Goal: Information Seeking & Learning: Learn about a topic

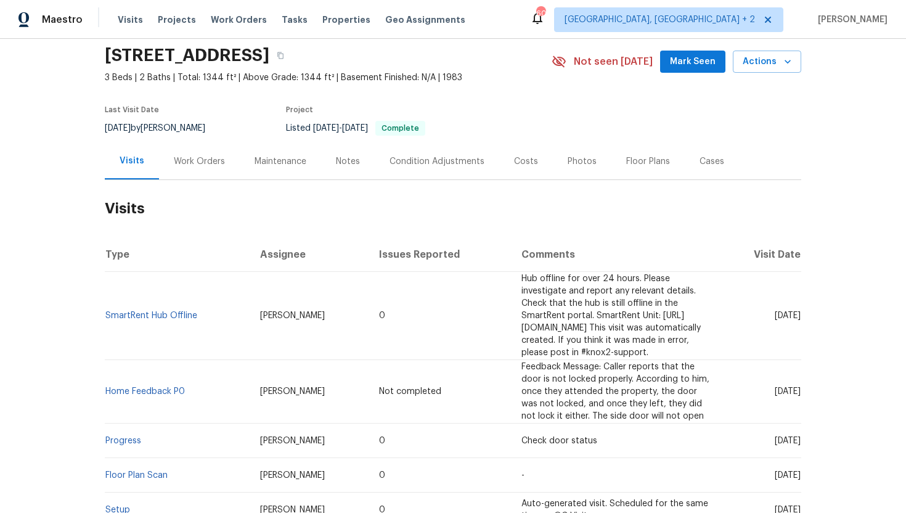
scroll to position [70, 0]
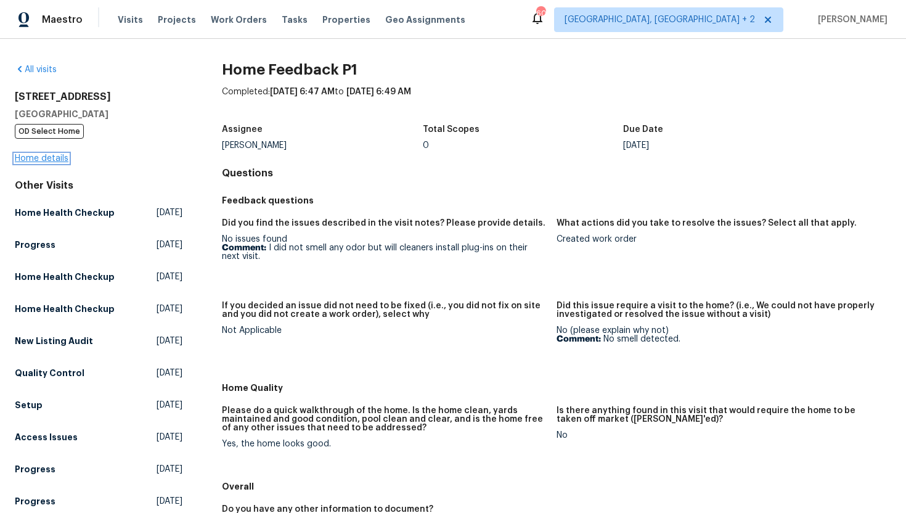
click at [60, 158] on link "Home details" at bounding box center [42, 158] width 54 height 9
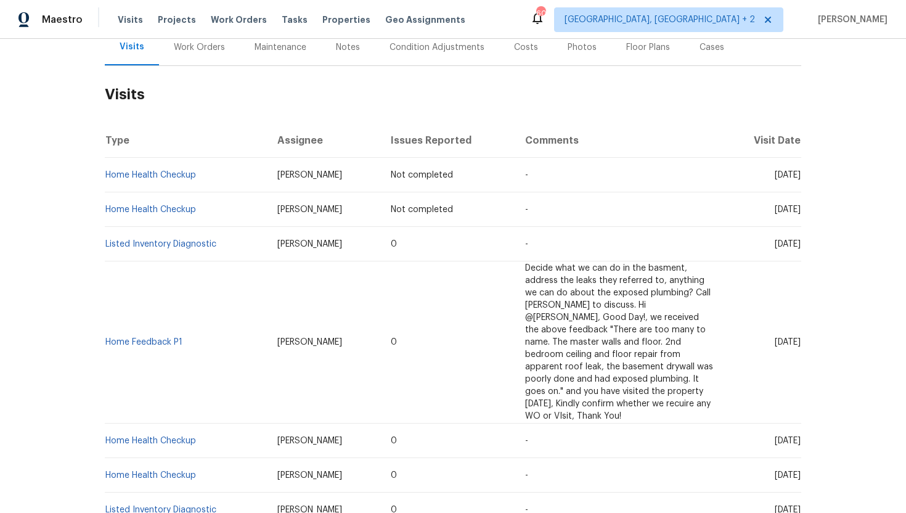
scroll to position [164, 0]
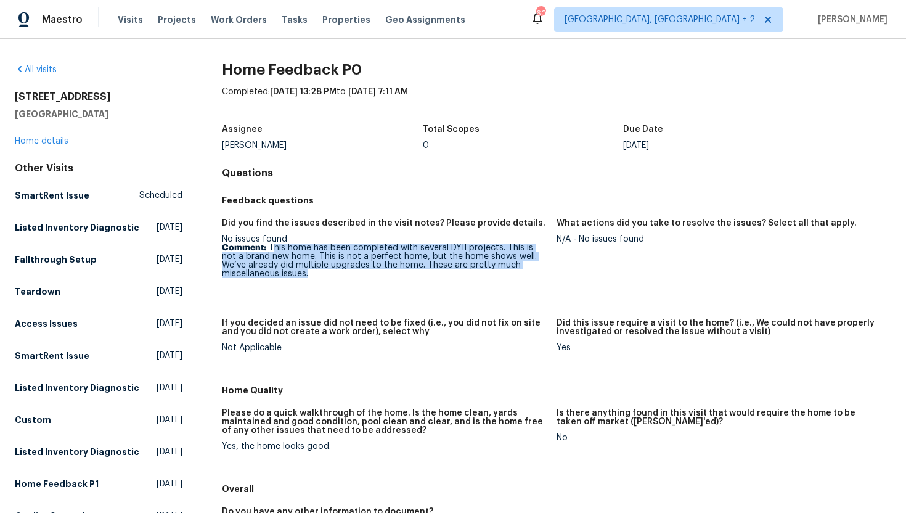
drag, startPoint x: 274, startPoint y: 249, endPoint x: 308, endPoint y: 281, distance: 46.6
click at [308, 281] on figure "Did you find the issues described in the visit notes? Please provide details. N…" at bounding box center [389, 261] width 335 height 85
copy p "his home has been completed with several DYII projects. This is not a brand new…"
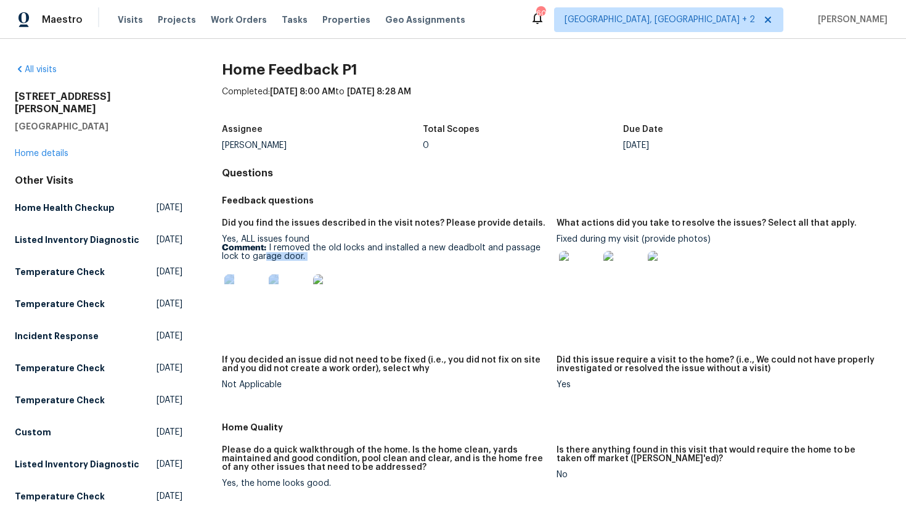
drag, startPoint x: 314, startPoint y: 261, endPoint x: 266, endPoint y: 258, distance: 48.1
click at [266, 258] on div "Yes, ALL issues found Comment: I removed the old locks and installed a new dead…" at bounding box center [384, 278] width 325 height 86
click at [346, 266] on div "Yes, ALL issues found Comment: I removed the old locks and installed a new dead…" at bounding box center [384, 278] width 325 height 86
drag, startPoint x: 314, startPoint y: 258, endPoint x: 267, endPoint y: 253, distance: 47.1
click at [267, 253] on p "Comment: I removed the old locks and installed a new deadbolt and passage lock …" at bounding box center [384, 251] width 325 height 17
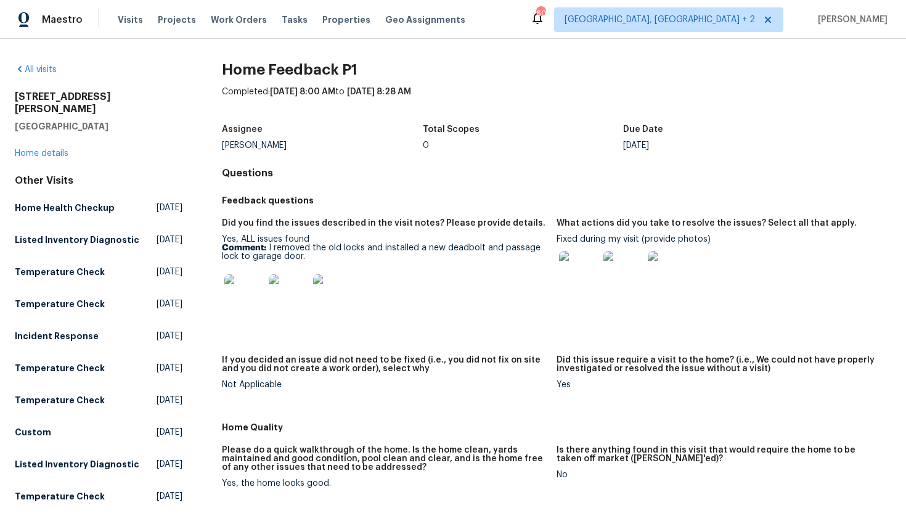
click at [330, 261] on p "Comment: I removed the old locks and installed a new deadbolt and passage lock …" at bounding box center [384, 251] width 325 height 17
drag, startPoint x: 322, startPoint y: 259, endPoint x: 267, endPoint y: 250, distance: 55.6
click at [267, 250] on p "Comment: I removed the old locks and installed a new deadbolt and passage lock …" at bounding box center [384, 251] width 325 height 17
copy p "I removed the old locks and installed a new deadbolt and passage lock to garage…"
drag, startPoint x: 640, startPoint y: 241, endPoint x: 556, endPoint y: 240, distance: 83.8
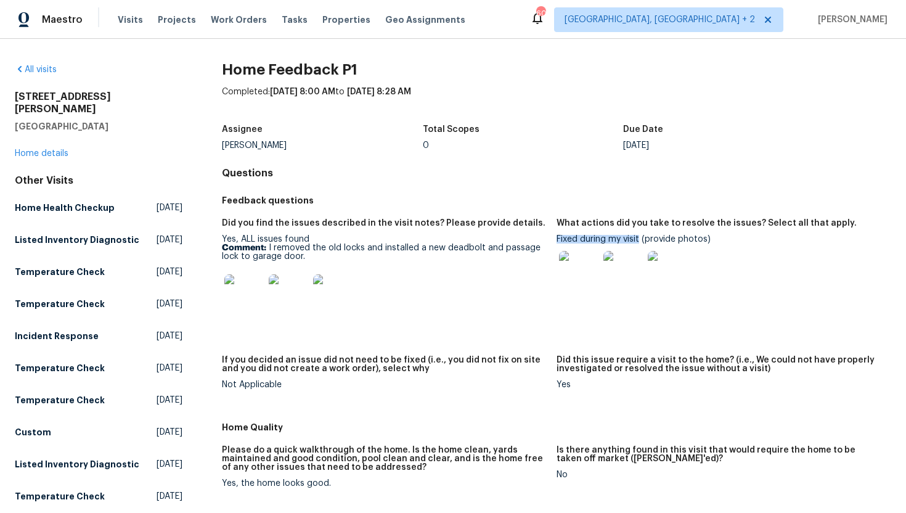
click at [557, 240] on div "Fixed during my visit (provide photos)" at bounding box center [718, 266] width 325 height 63
copy div "Fixed during my visit"
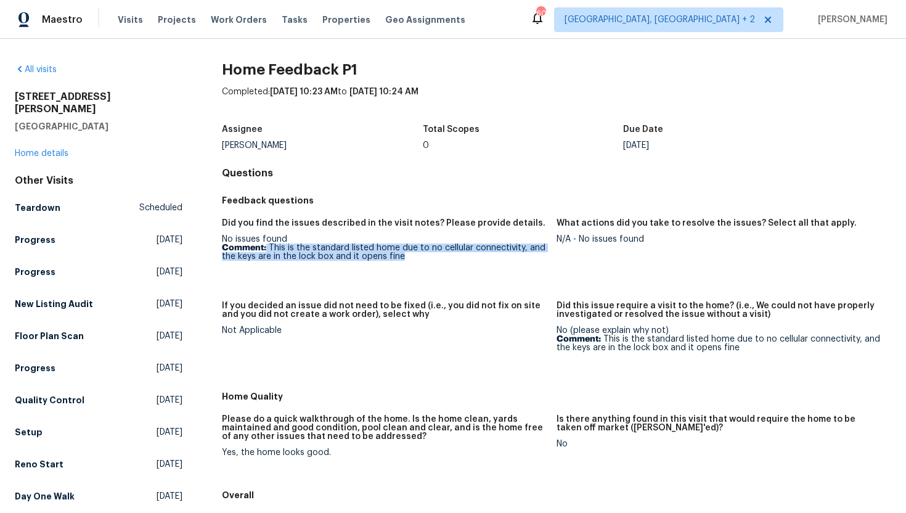
drag, startPoint x: 412, startPoint y: 254, endPoint x: 266, endPoint y: 249, distance: 145.5
click at [266, 249] on p "Comment: This is the standard listed home due to no cellular connectivity, and …" at bounding box center [384, 251] width 325 height 17
copy p "This is the standard listed home due to no cellular connectivity, and the keys …"
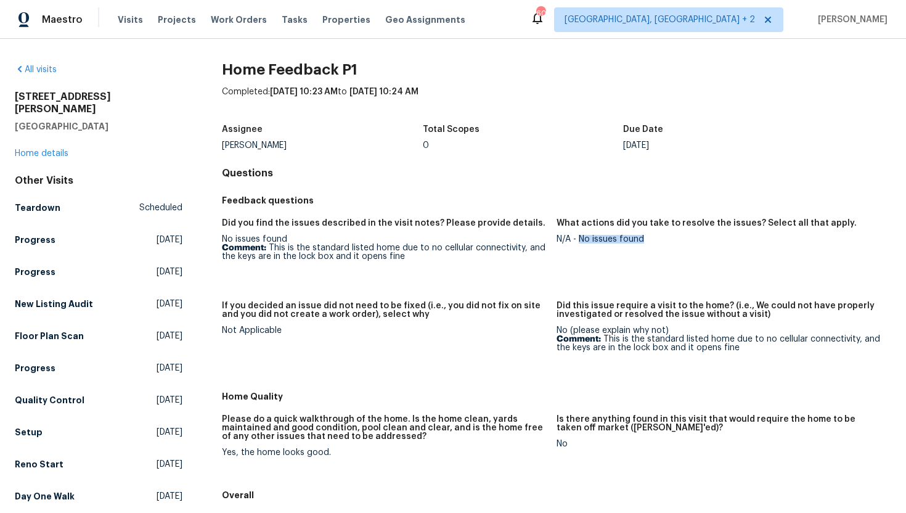
drag, startPoint x: 656, startPoint y: 247, endPoint x: 578, endPoint y: 241, distance: 78.5
click at [578, 241] on figure "What actions did you take to resolve the issues? Select all that apply. N/A - N…" at bounding box center [723, 253] width 335 height 68
copy div "No issues found"
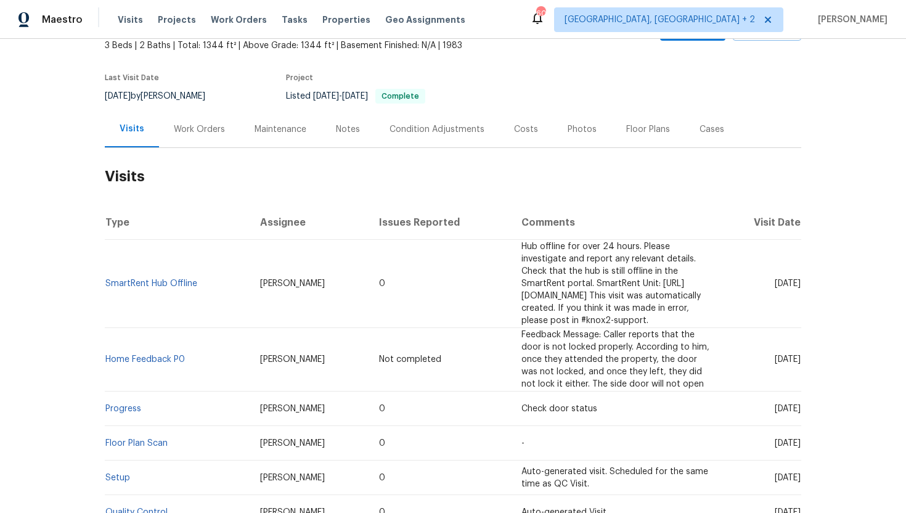
scroll to position [78, 0]
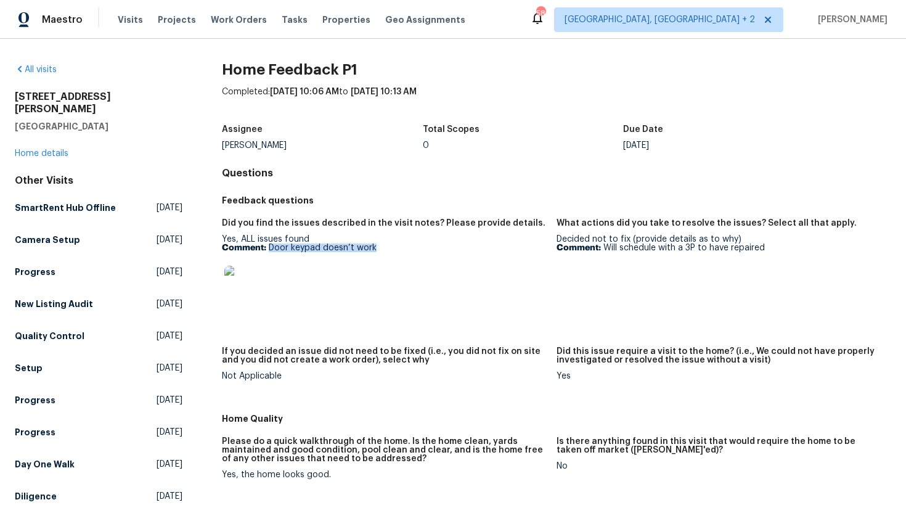
drag, startPoint x: 397, startPoint y: 248, endPoint x: 267, endPoint y: 251, distance: 130.0
click at [267, 251] on p "Comment: Door keypad doesn’t work" at bounding box center [384, 247] width 325 height 9
copy p "Door keypad doesn’t work"
drag, startPoint x: 771, startPoint y: 253, endPoint x: 606, endPoint y: 249, distance: 164.5
click at [606, 249] on figure "What actions did you take to resolve the issues? Select all that apply. Decided…" at bounding box center [723, 275] width 335 height 113
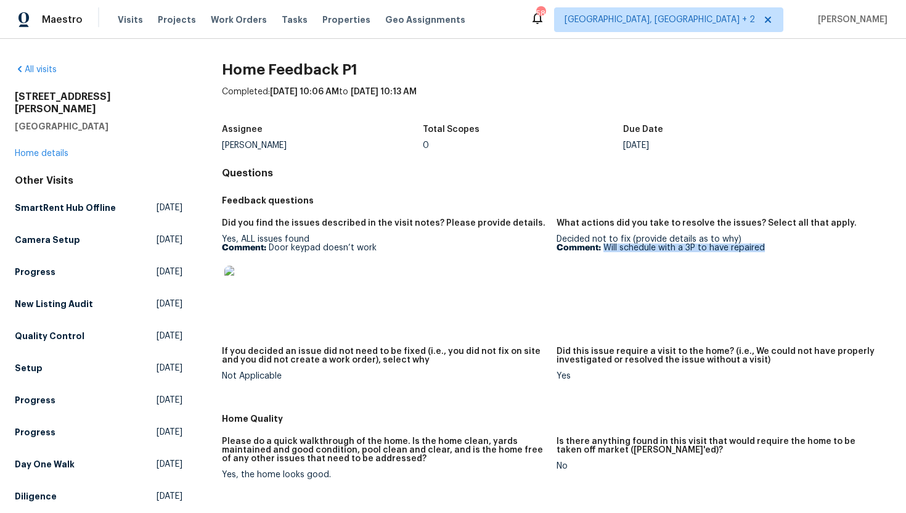
click at [612, 263] on figure "What actions did you take to resolve the issues? Select all that apply. Decided…" at bounding box center [723, 275] width 335 height 113
drag, startPoint x: 629, startPoint y: 238, endPoint x: 554, endPoint y: 241, distance: 74.6
click at [556, 241] on div "Decided not to fix (provide details as to why) Comment: Will schedule with a 3P…" at bounding box center [718, 243] width 325 height 17
copy div "Decided not to fix"
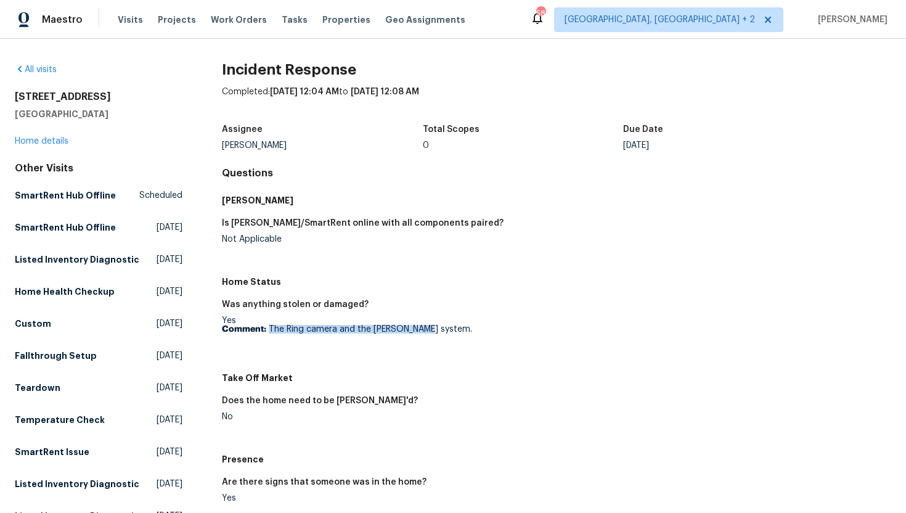
drag, startPoint x: 452, startPoint y: 333, endPoint x: 267, endPoint y: 331, distance: 184.8
click at [267, 331] on p "Comment: The Ring camera and the [PERSON_NAME] system." at bounding box center [384, 329] width 325 height 9
copy p "The Ring camera and the Knox system."
drag, startPoint x: 116, startPoint y: 115, endPoint x: 4, endPoint y: 99, distance: 113.3
click at [4, 99] on div "All visits 5752 Oprey St Jacksonville, FL 32208 Home details Other Visits Smart…" at bounding box center [453, 276] width 906 height 474
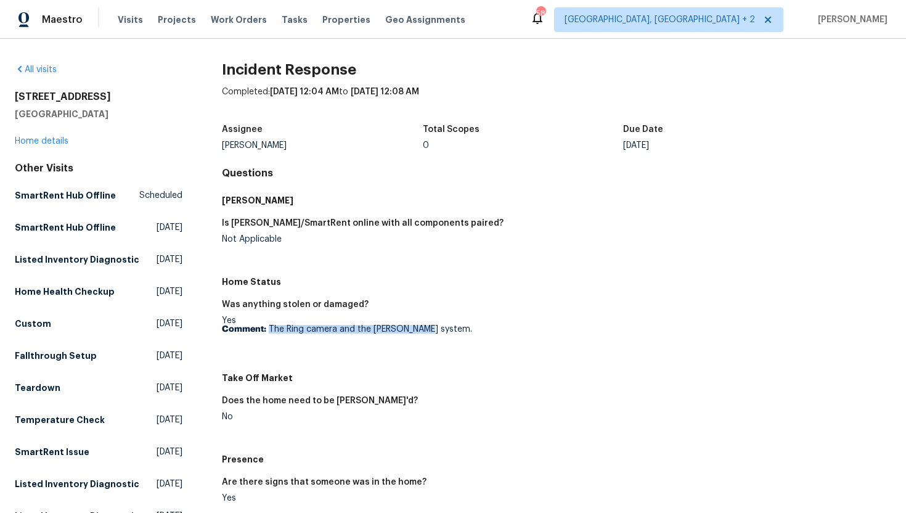
copy div "5752 Oprey St Jacksonville, FL 32208"
drag, startPoint x: 437, startPoint y: 333, endPoint x: 266, endPoint y: 329, distance: 170.7
click at [266, 329] on p "Comment: The Ring camera and the Knox system." at bounding box center [384, 329] width 325 height 9
copy p "The Ring camera and the Knox system."
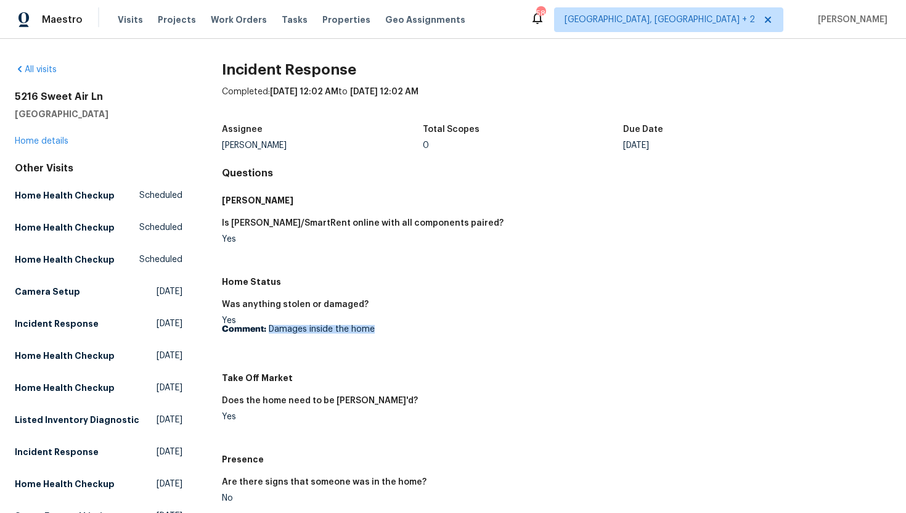
drag, startPoint x: 397, startPoint y: 332, endPoint x: 268, endPoint y: 332, distance: 128.8
click at [268, 332] on p "Comment: Damages inside the home" at bounding box center [384, 329] width 325 height 9
copy p "Damages inside the home"
click at [51, 144] on link "Home details" at bounding box center [42, 141] width 54 height 9
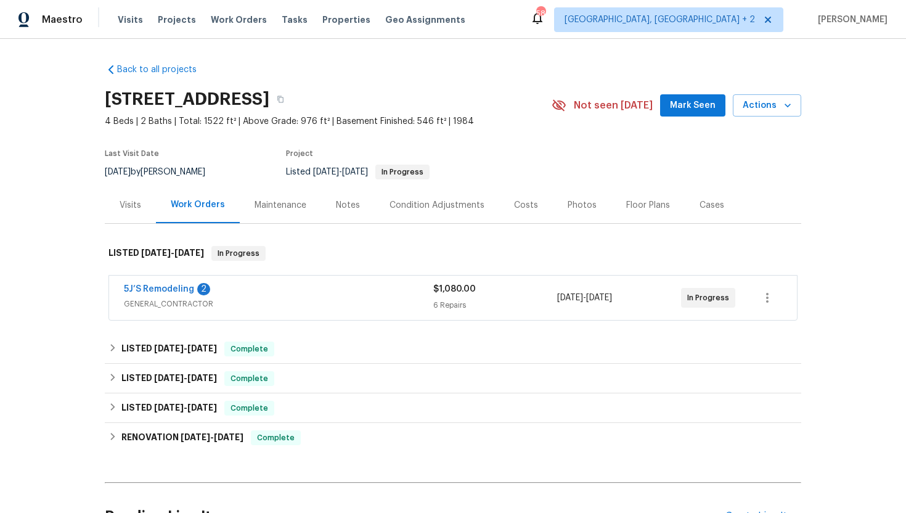
click at [266, 296] on div "5J’S Remodeling 2" at bounding box center [278, 290] width 309 height 15
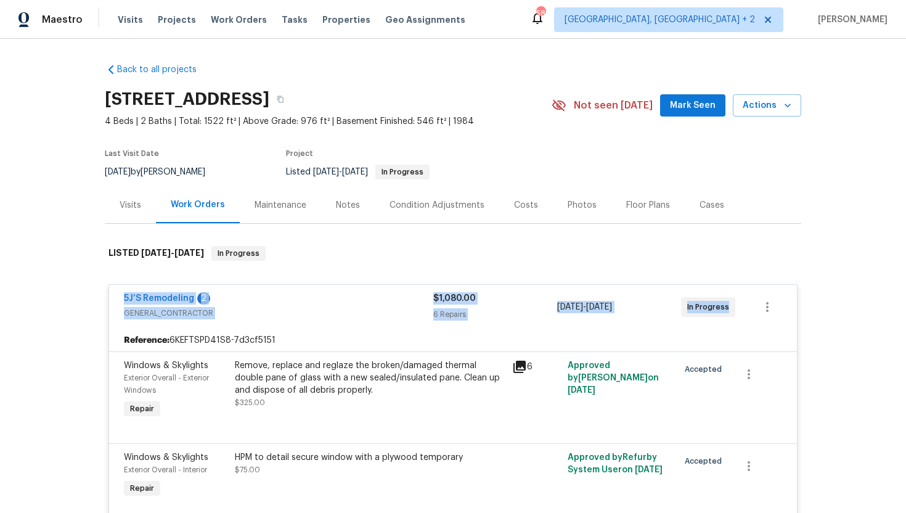
drag, startPoint x: 737, startPoint y: 309, endPoint x: 115, endPoint y: 287, distance: 622.6
click at [115, 287] on div "5J’S Remodeling 2 GENERAL_CONTRACTOR $1,080.00 6 Repairs [DATE] - [DATE] In Pro…" at bounding box center [453, 307] width 688 height 44
copy div "5J’S Remodeling 2 GENERAL_CONTRACTOR $1,080.00 6 Repairs [DATE] - [DATE] In Pro…"
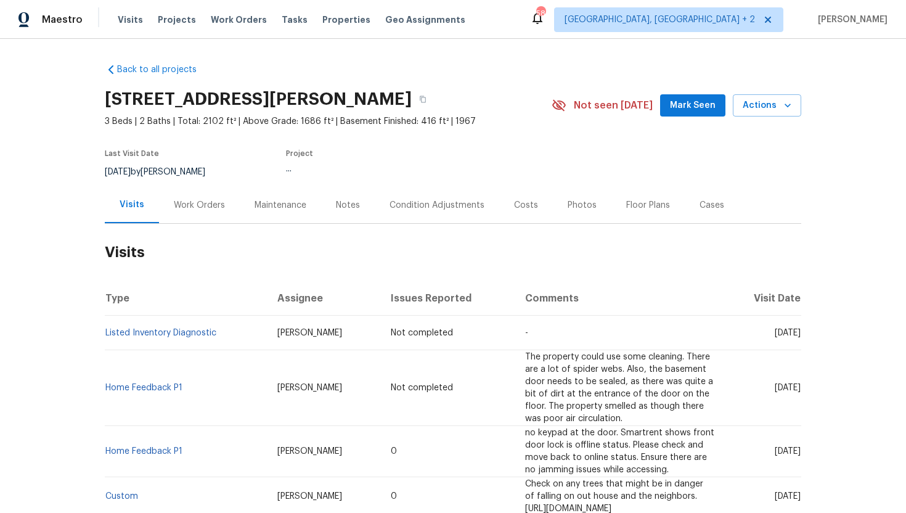
scroll to position [59, 0]
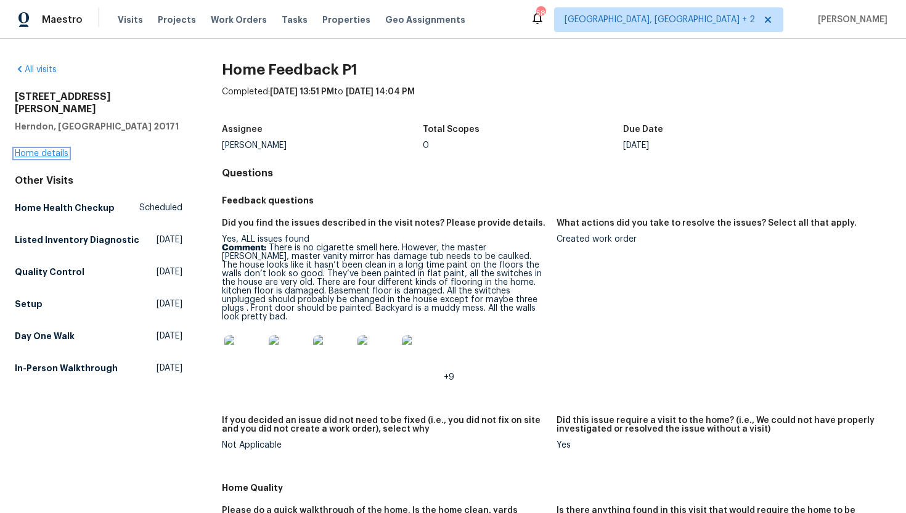
click at [42, 149] on link "Home details" at bounding box center [42, 153] width 54 height 9
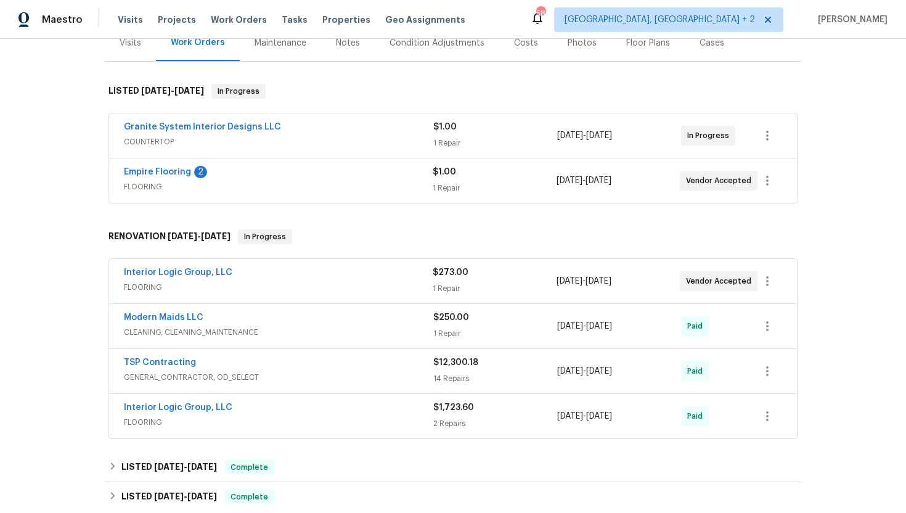
scroll to position [185, 0]
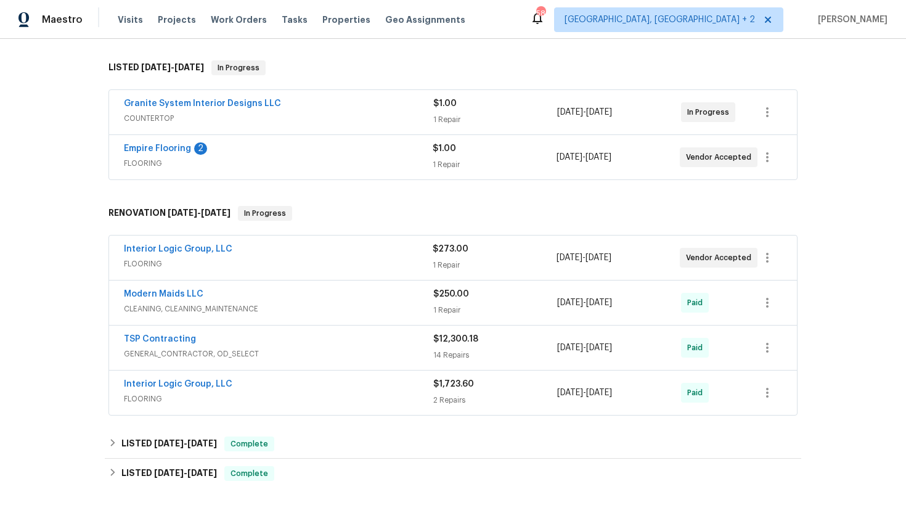
click at [365, 259] on span "FLOORING" at bounding box center [278, 264] width 309 height 12
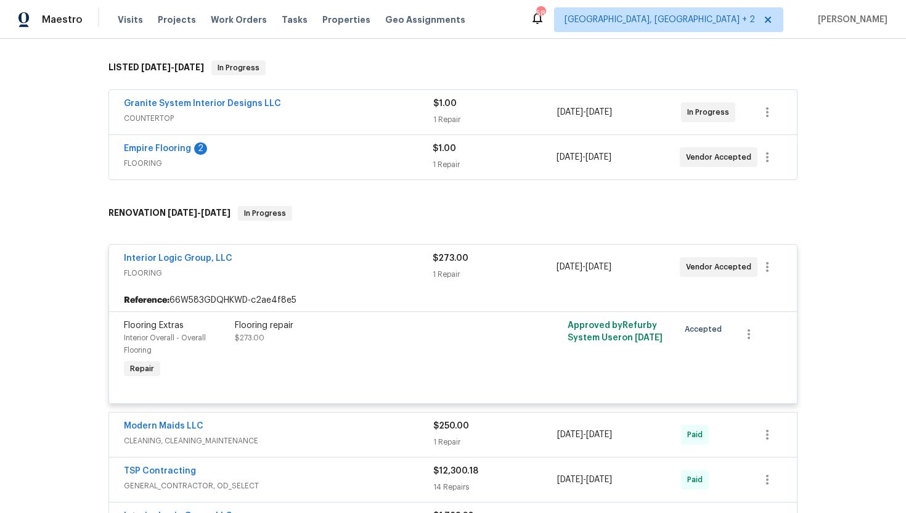
click at [336, 143] on div "Empire Flooring 2" at bounding box center [278, 149] width 309 height 15
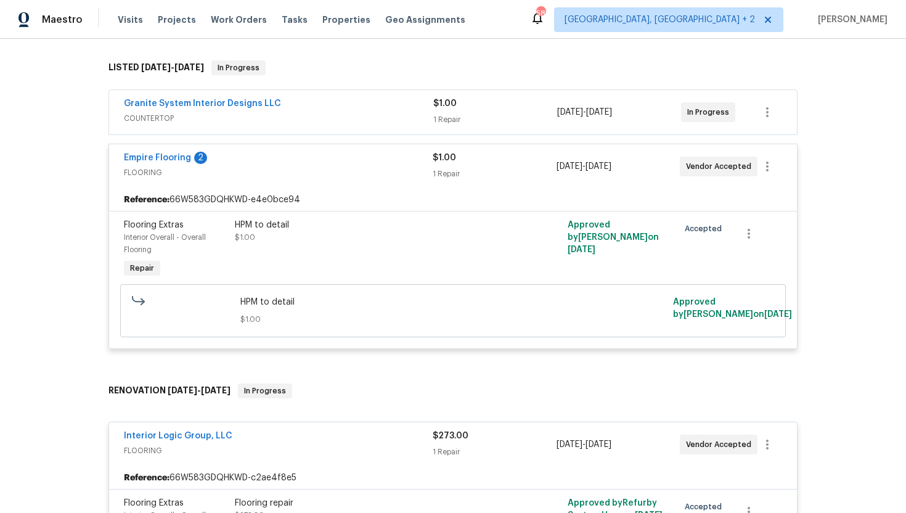
click at [357, 115] on span "COUNTERTOP" at bounding box center [278, 118] width 309 height 12
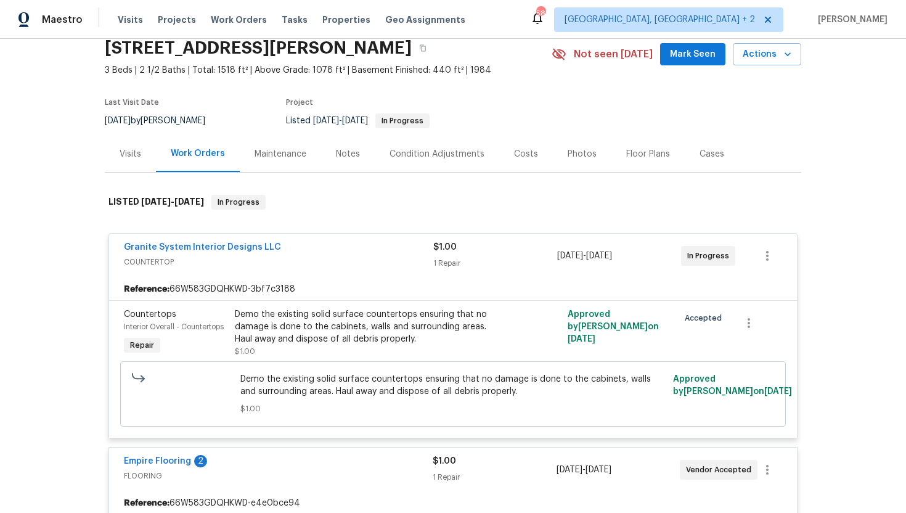
scroll to position [0, 0]
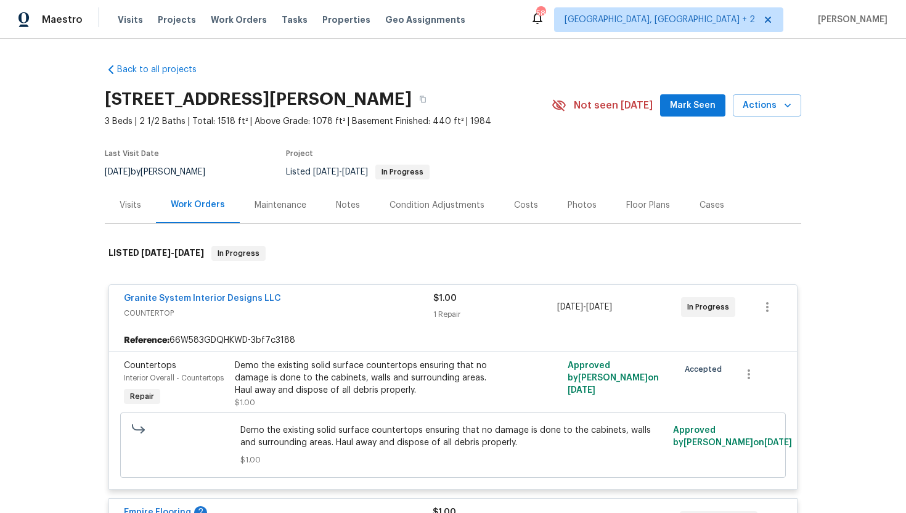
click at [134, 212] on div "Visits" at bounding box center [130, 205] width 51 height 36
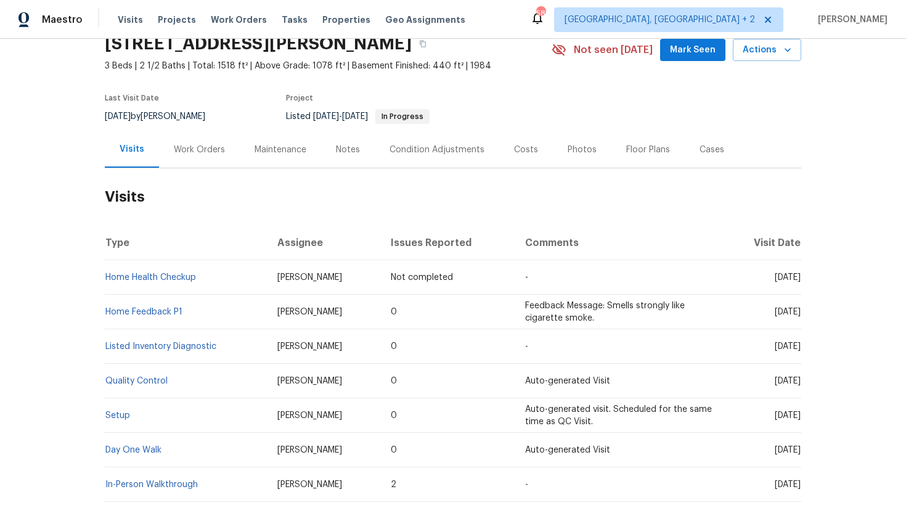
scroll to position [79, 0]
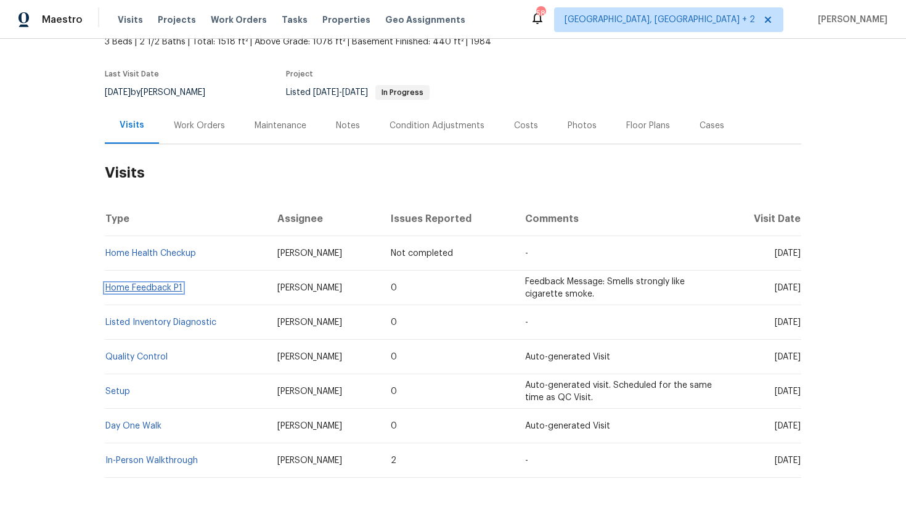
click at [137, 286] on link "Home Feedback P1" at bounding box center [143, 287] width 77 height 9
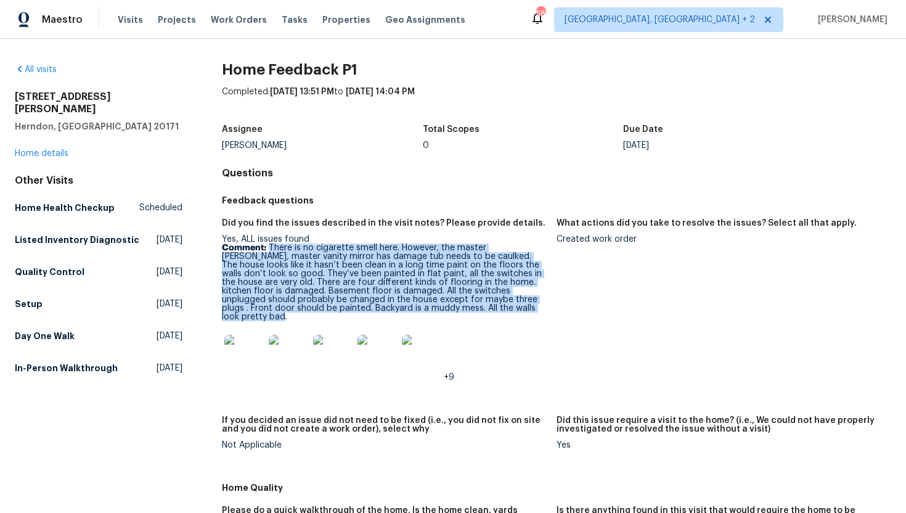
drag, startPoint x: 543, startPoint y: 307, endPoint x: 269, endPoint y: 250, distance: 280.2
click at [269, 250] on p "Comment: There is no cigarette smell here. However, the master vanity leaks, ma…" at bounding box center [384, 282] width 325 height 78
copy p "There is no cigarette smell here. However, the master vanity leaks, master vani…"
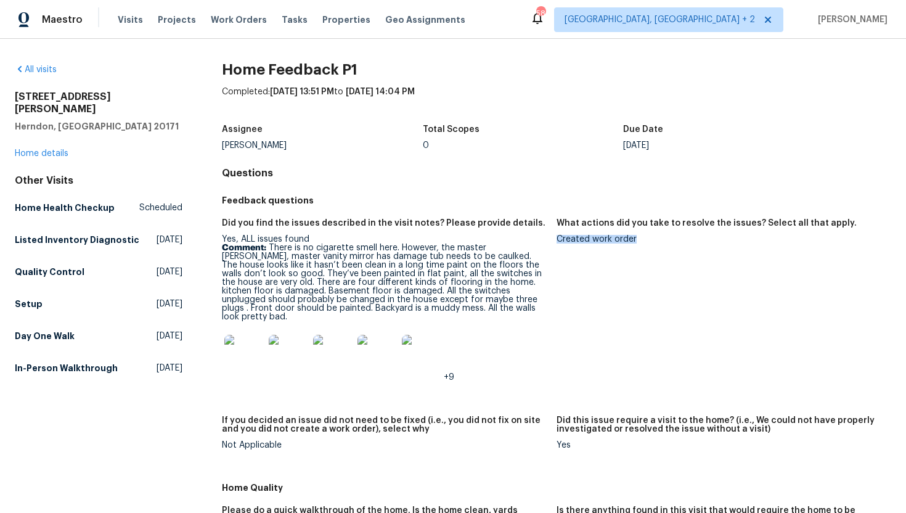
drag, startPoint x: 638, startPoint y: 242, endPoint x: 559, endPoint y: 242, distance: 79.5
click at [558, 242] on div "Created work order" at bounding box center [718, 239] width 325 height 9
copy div "Created work order"
click at [63, 149] on link "Home details" at bounding box center [42, 153] width 54 height 9
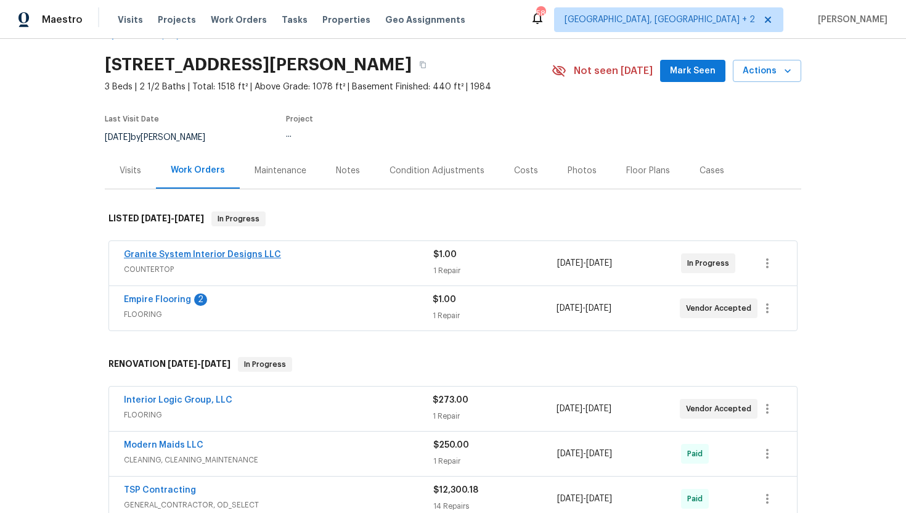
scroll to position [36, 0]
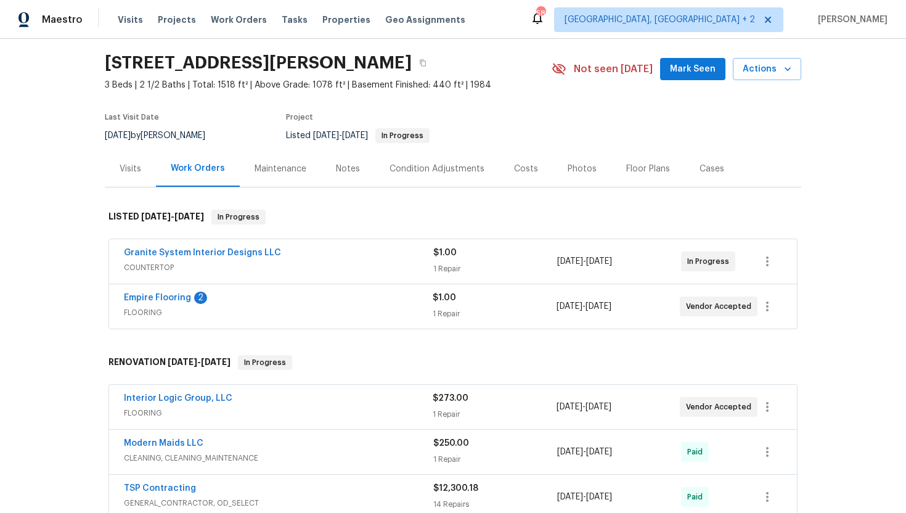
click at [335, 307] on span "FLOORING" at bounding box center [278, 312] width 309 height 12
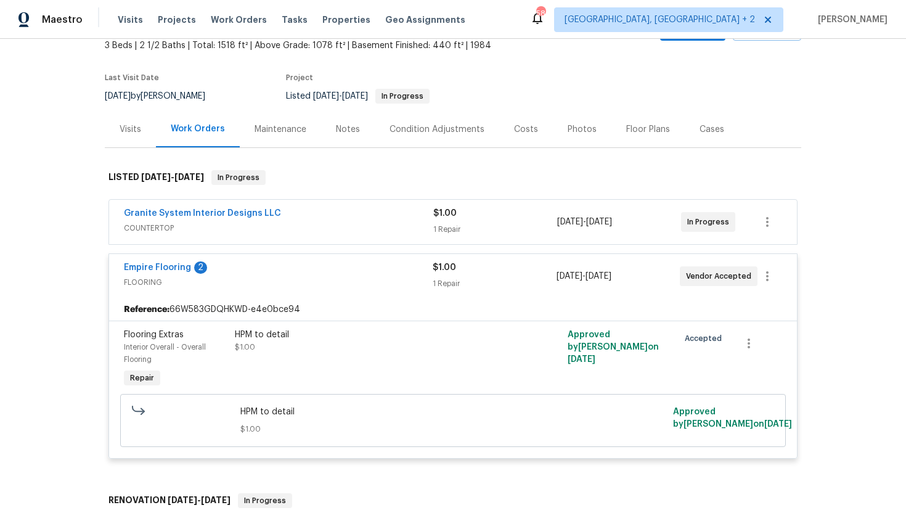
scroll to position [81, 0]
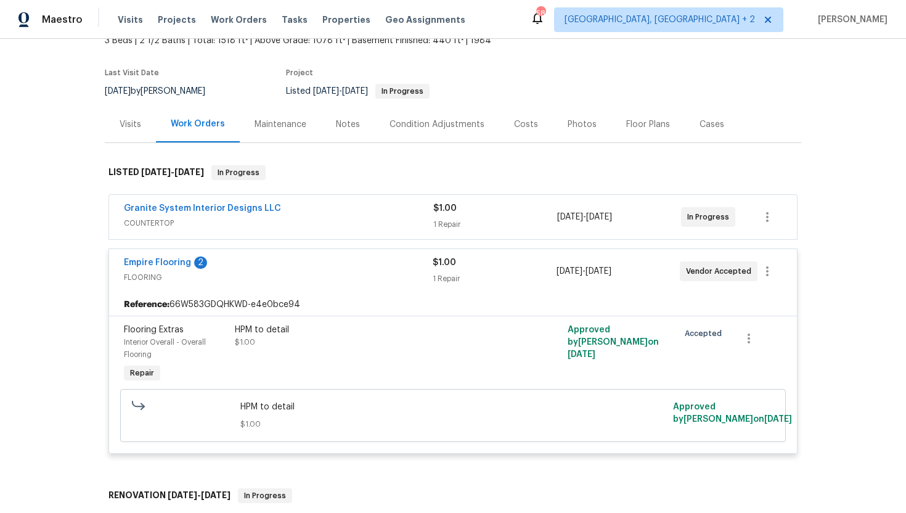
click at [280, 224] on span "COUNTERTOP" at bounding box center [278, 223] width 309 height 12
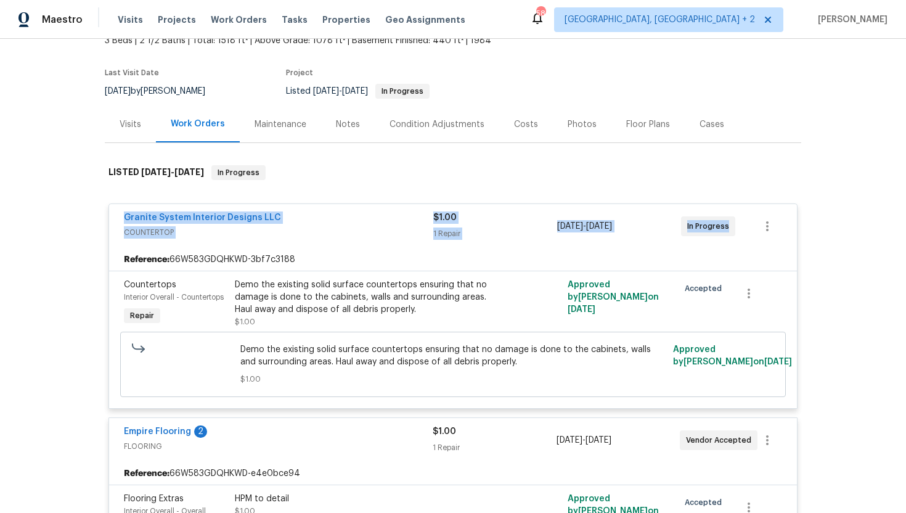
drag, startPoint x: 729, startPoint y: 237, endPoint x: 74, endPoint y: 221, distance: 655.1
click at [74, 221] on div "Back to all projects 3252 Tayloe Ct, Herndon, VA 20171 3 Beds | 2 1/2 Baths | T…" at bounding box center [453, 276] width 906 height 474
copy div "Granite System Interior Designs LLC COUNTERTOP $1.00 1 Repair 9/17/2025 - 9/17/…"
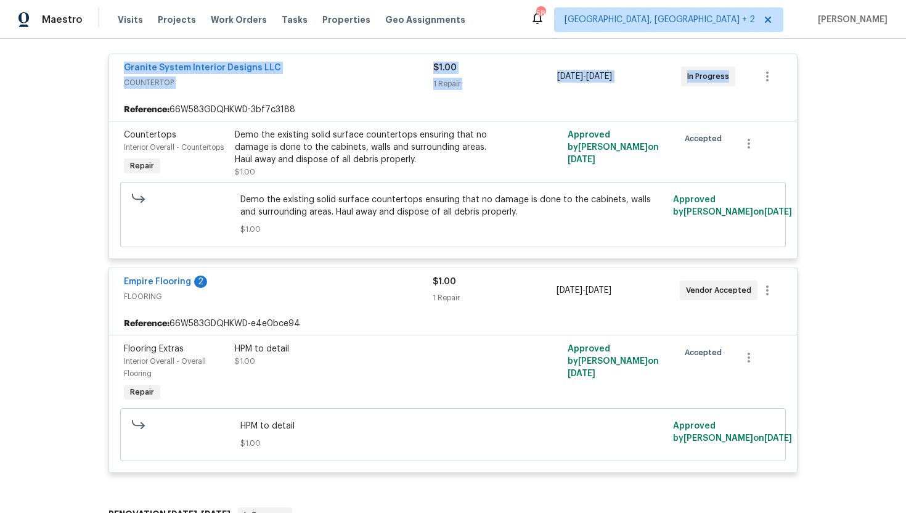
scroll to position [255, 0]
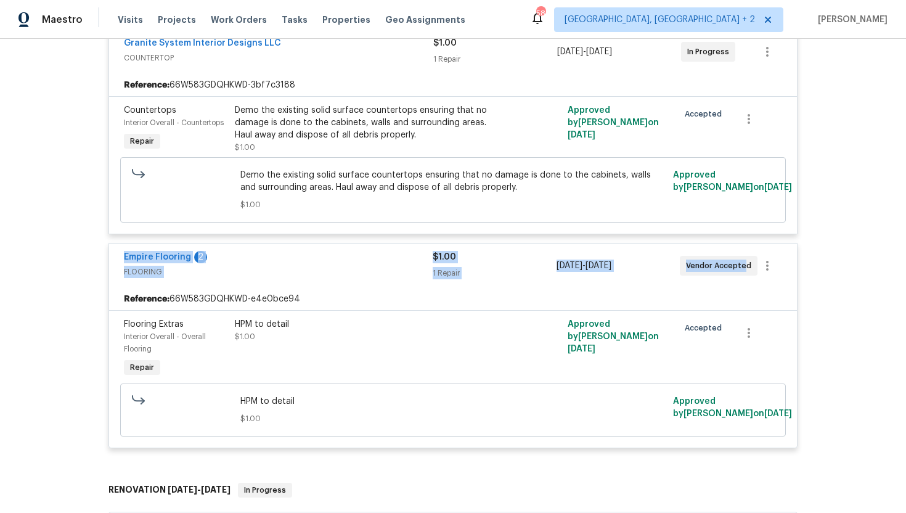
drag, startPoint x: 744, startPoint y: 262, endPoint x: 112, endPoint y: 259, distance: 632.1
click at [112, 259] on div "Empire Flooring 2 FLOORING $1.00 1 Repair 9/17/2025 - 9/17/2025 Vendor Accepted" at bounding box center [453, 265] width 688 height 44
copy div "Empire Flooring 2 FLOORING $1.00 1 Repair 9/17/2025 - 9/17/2025 Vendor Accepte"
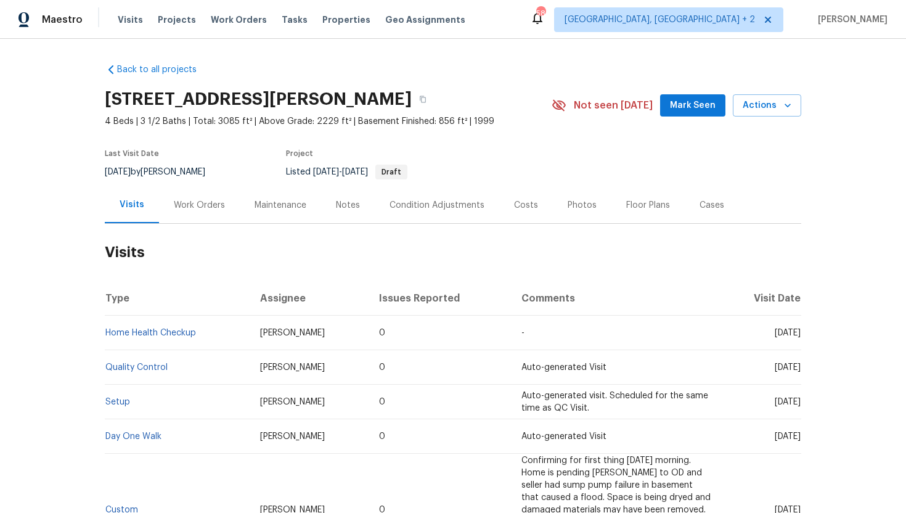
click at [201, 205] on div "Work Orders" at bounding box center [199, 205] width 51 height 12
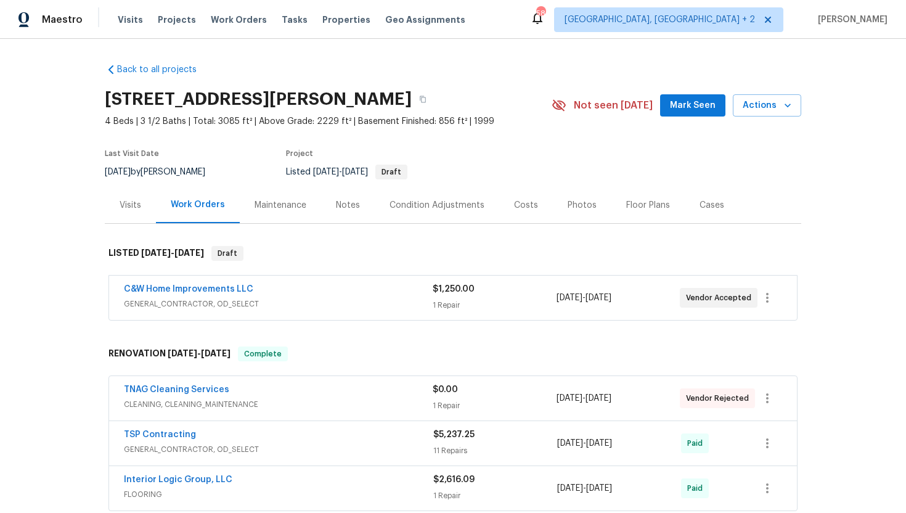
click at [320, 286] on div "C&W Home Improvements LLC" at bounding box center [278, 290] width 309 height 15
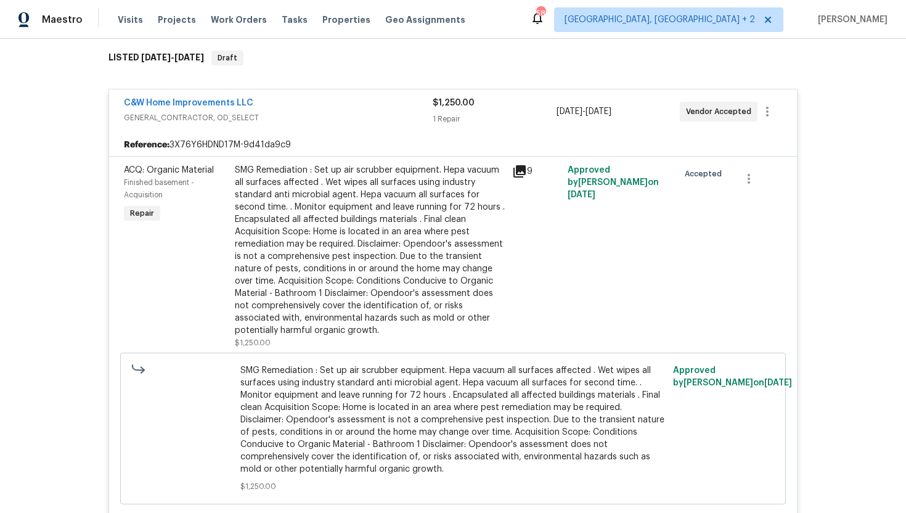
scroll to position [222, 0]
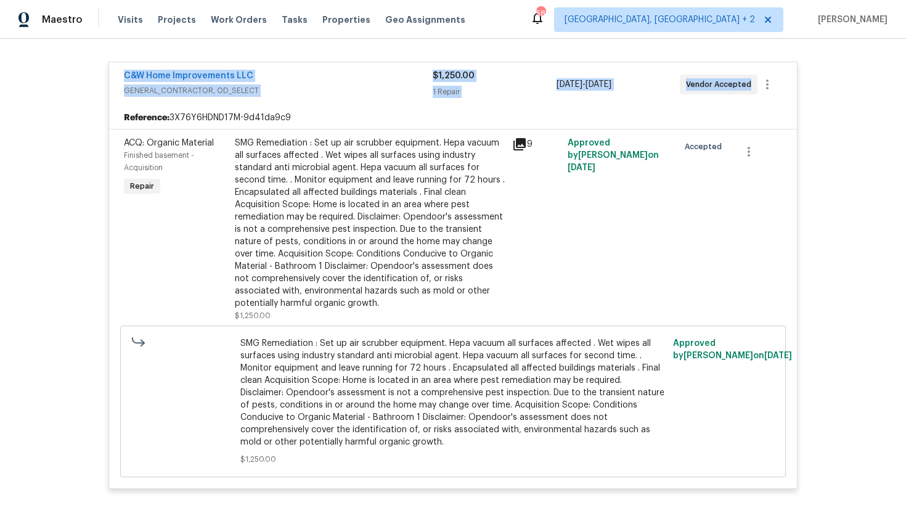
drag, startPoint x: 749, startPoint y: 86, endPoint x: 105, endPoint y: 76, distance: 644.5
click at [105, 76] on div "C&W Home Improvements LLC GENERAL_CONTRACTOR, OD_SELECT $1,250.00 1 Repair 9/18…" at bounding box center [453, 276] width 696 height 450
copy div "C&W Home Improvements LLC GENERAL_CONTRACTOR, OD_SELECT $1,250.00 1 Repair 9/18…"
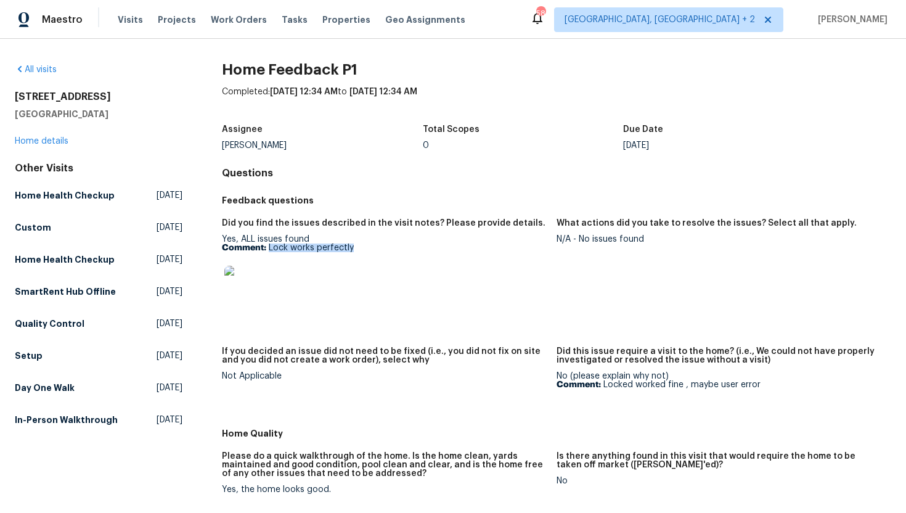
drag, startPoint x: 365, startPoint y: 253, endPoint x: 269, endPoint y: 250, distance: 96.8
click at [268, 250] on div "Yes, ALL issues found Comment: Lock works perfectly" at bounding box center [384, 274] width 325 height 78
copy p "Lock works perfectly"
drag, startPoint x: 643, startPoint y: 240, endPoint x: 579, endPoint y: 241, distance: 63.5
click at [579, 241] on div "N/A - No issues found" at bounding box center [718, 239] width 325 height 9
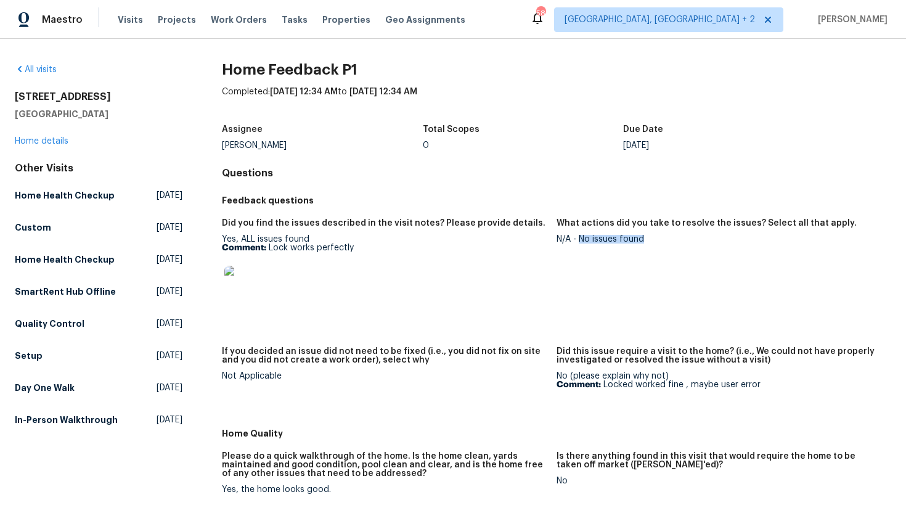
copy div "No issues found"
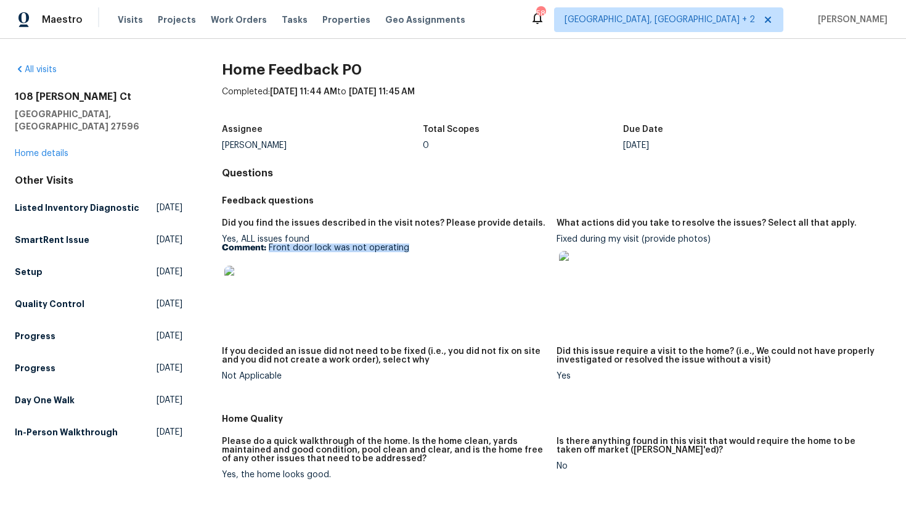
drag, startPoint x: 419, startPoint y: 251, endPoint x: 268, endPoint y: 249, distance: 151.0
click at [268, 249] on p "Comment: Front door lock was not operating" at bounding box center [384, 247] width 325 height 9
copy p "Front door lock was not operating"
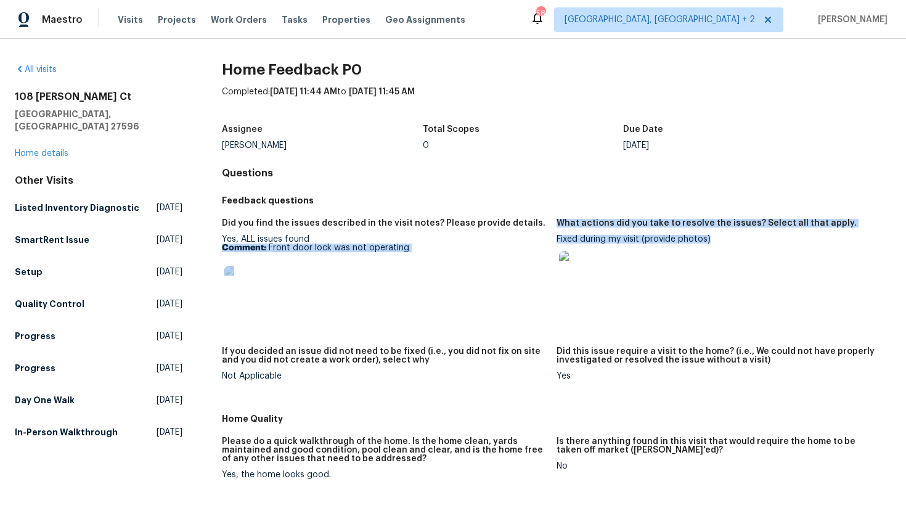
drag, startPoint x: 718, startPoint y: 242, endPoint x: 554, endPoint y: 241, distance: 163.9
click at [554, 241] on div "Did you find the issues described in the visit notes? Please provide details. Y…" at bounding box center [556, 309] width 669 height 196
copy div "Comment: Front door lock was not operating What actions did you take to resolve…"
click at [717, 235] on div "Fixed during my visit (provide photos)" at bounding box center [718, 266] width 325 height 63
drag, startPoint x: 720, startPoint y: 238, endPoint x: 556, endPoint y: 241, distance: 163.3
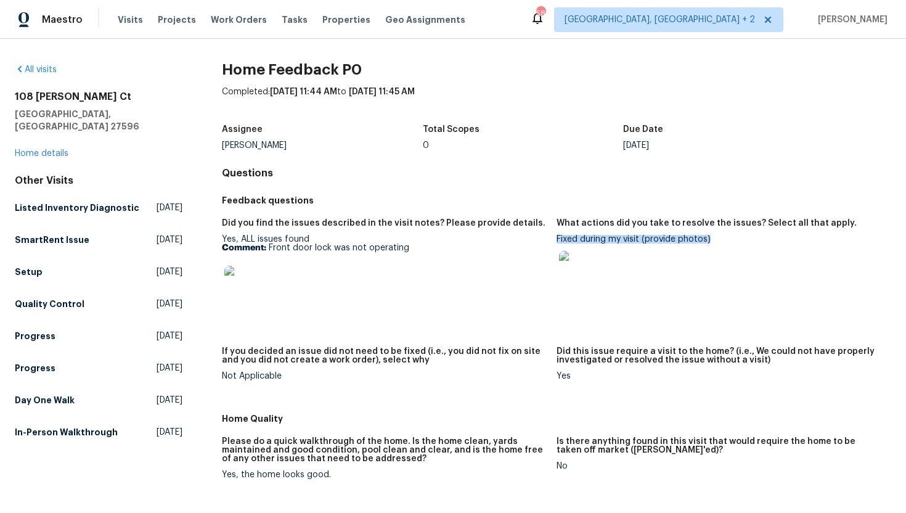
click at [556, 241] on div "Fixed during my visit (provide photos)" at bounding box center [718, 266] width 325 height 63
copy div "Fixed during my visit (provide photos)"
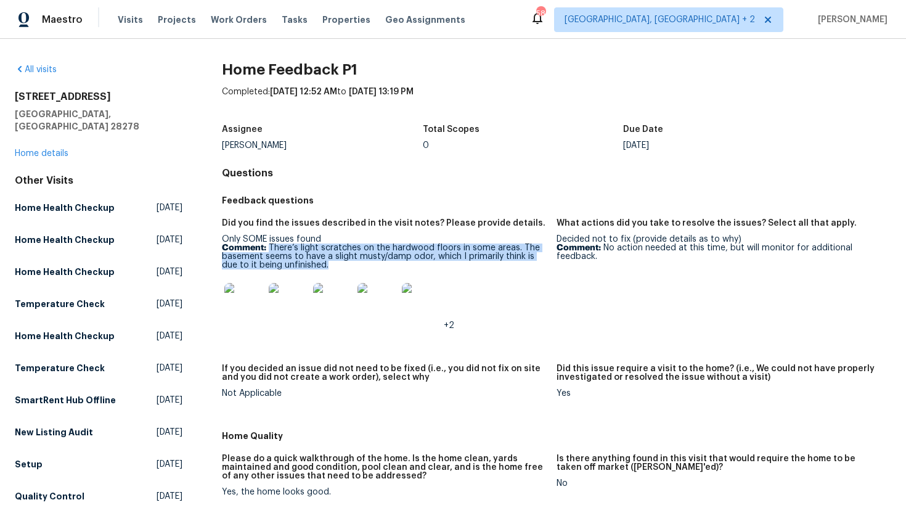
drag, startPoint x: 337, startPoint y: 264, endPoint x: 270, endPoint y: 248, distance: 69.0
click at [270, 248] on p "Comment: There’s light scratches on the hardwood floors in some areas. The base…" at bounding box center [384, 256] width 325 height 26
copy p "There’s light scratches on the hardwood floors in some areas. The basement seem…"
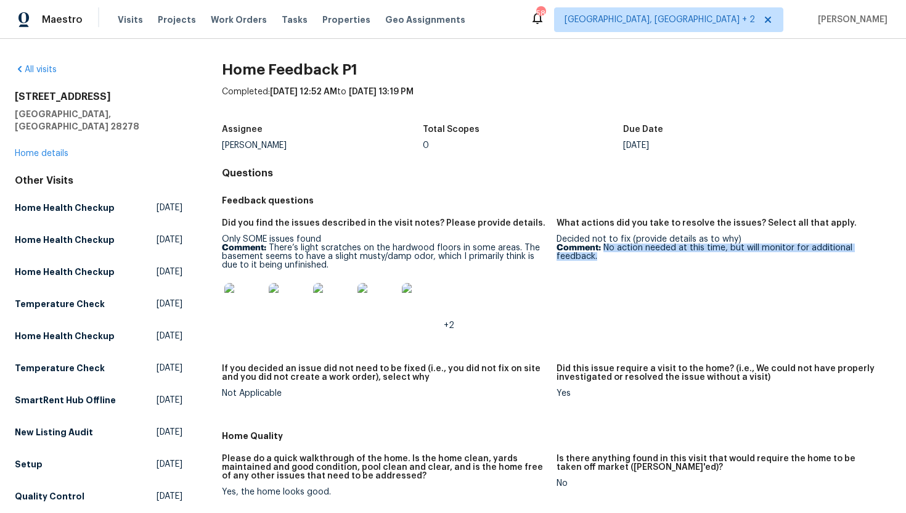
drag, startPoint x: 599, startPoint y: 259, endPoint x: 602, endPoint y: 251, distance: 8.6
click at [602, 251] on p "Comment: No action needed at this time, but will monitor for additional feedbac…" at bounding box center [718, 251] width 325 height 17
copy p "No action needed at this time, but will monitor for additional feedback."
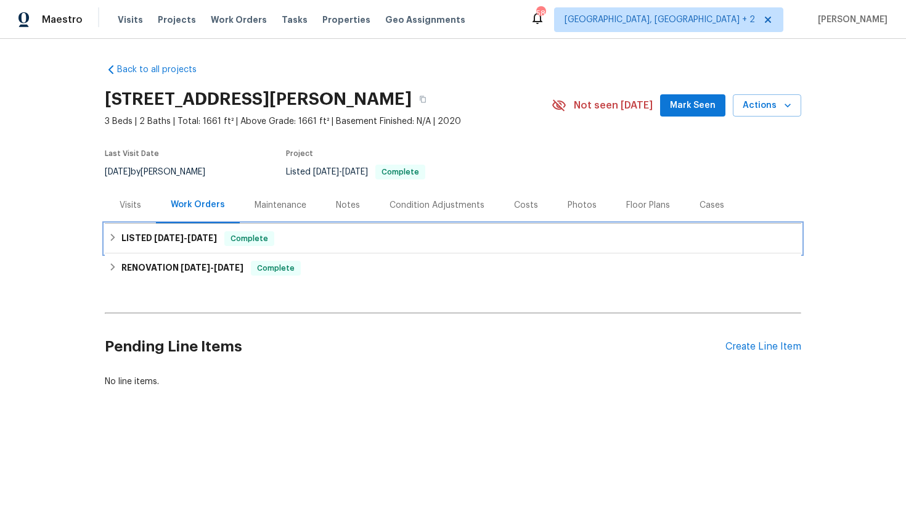
click at [193, 242] on span "[DATE]" at bounding box center [202, 238] width 30 height 9
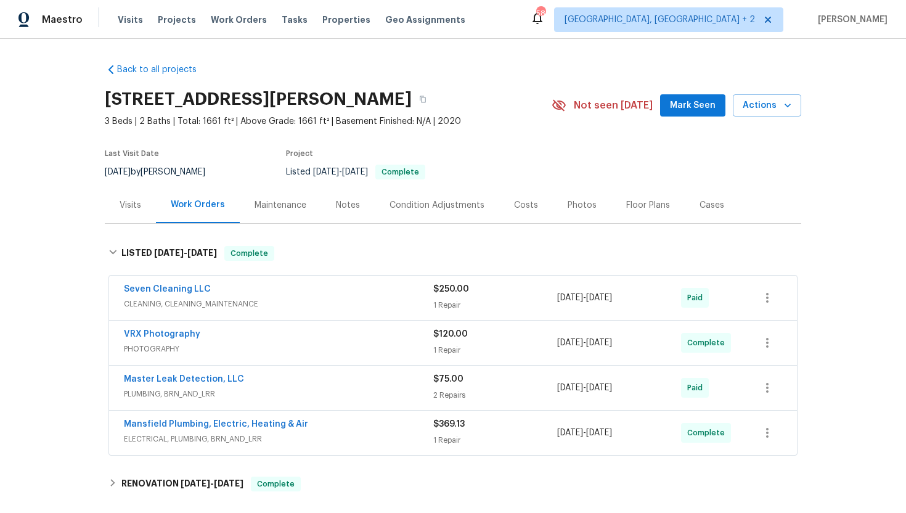
click at [132, 218] on div "Visits" at bounding box center [130, 205] width 51 height 36
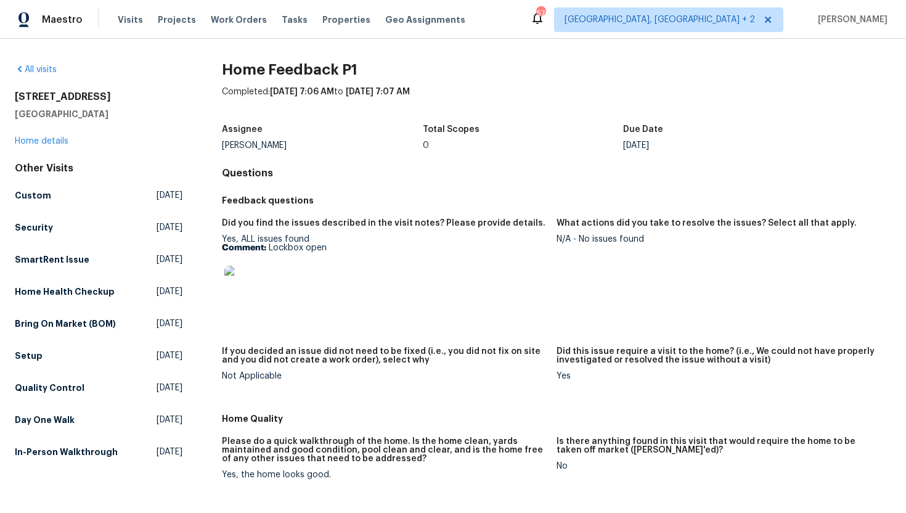
click at [245, 285] on img at bounding box center [243, 285] width 39 height 39
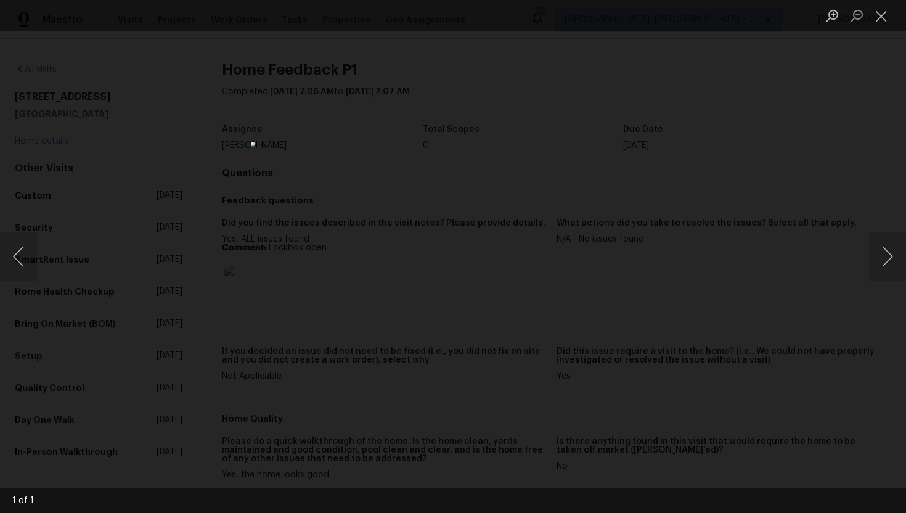
click at [677, 266] on div "Lightbox" at bounding box center [453, 256] width 906 height 513
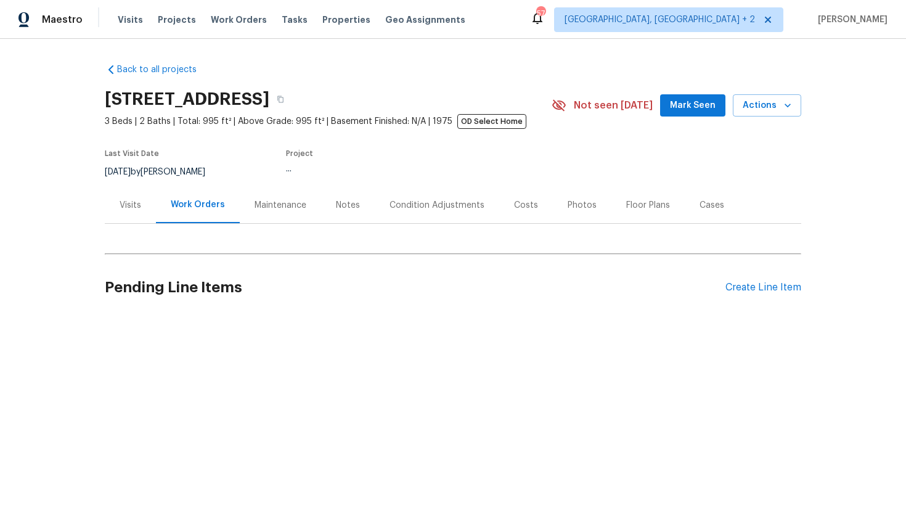
click at [283, 207] on div "Maintenance" at bounding box center [280, 205] width 52 height 12
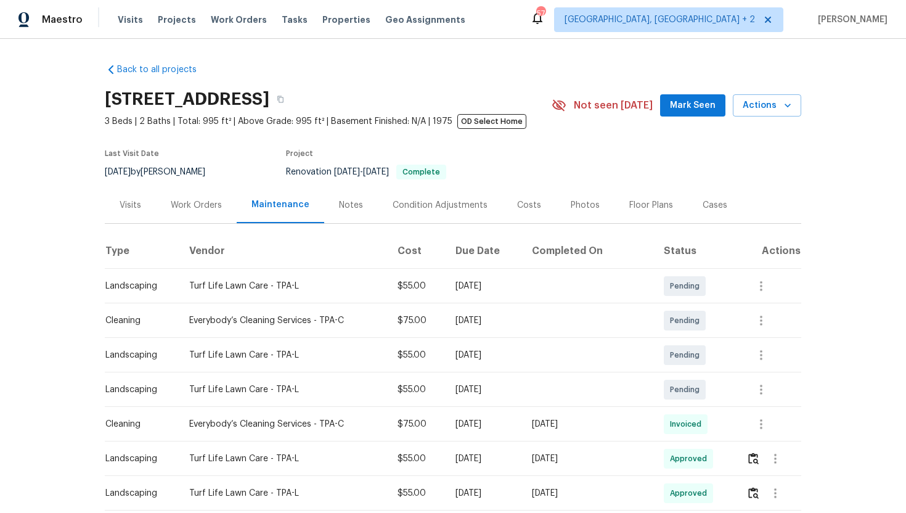
scroll to position [89, 0]
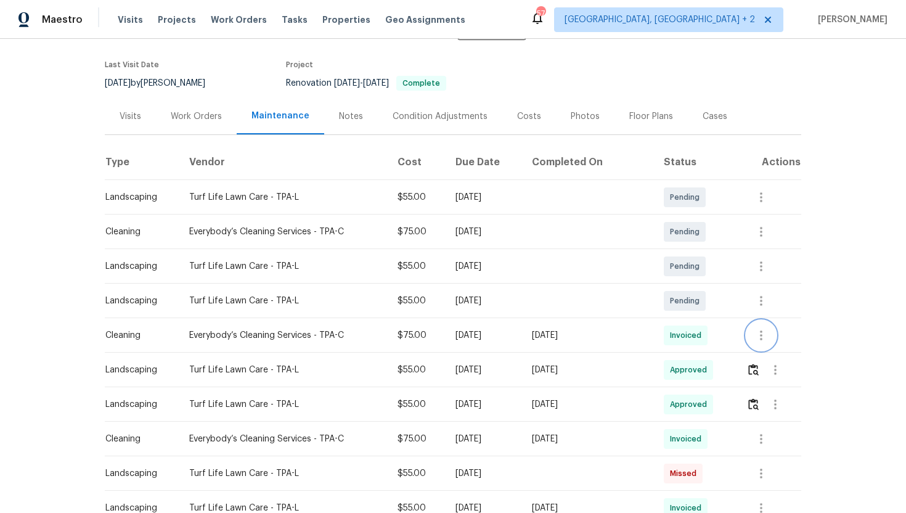
click at [765, 334] on icon "button" at bounding box center [760, 335] width 15 height 15
click at [790, 355] on li "View details" at bounding box center [790, 356] width 86 height 20
